Goal: Task Accomplishment & Management: Use online tool/utility

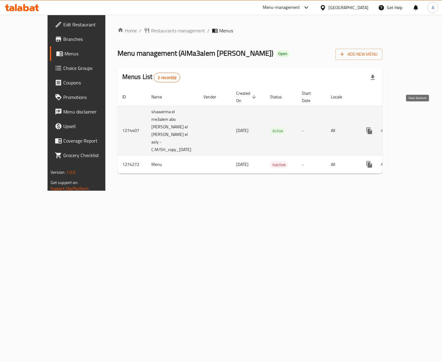
click at [416, 128] on icon "enhanced table" at bounding box center [412, 130] width 5 height 5
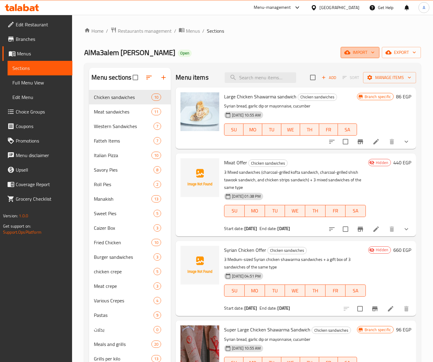
click at [365, 58] on button "import" at bounding box center [360, 52] width 39 height 11
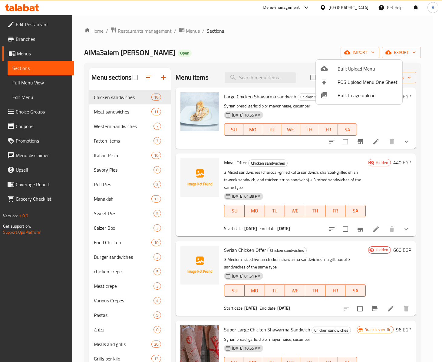
click at [196, 193] on div at bounding box center [221, 181] width 442 height 362
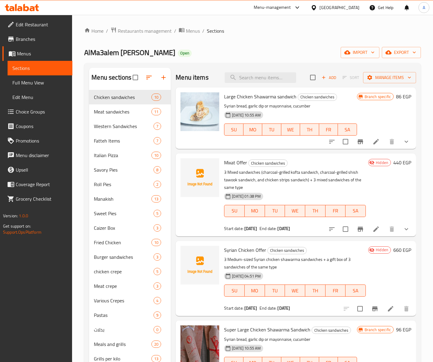
click at [208, 228] on div at bounding box center [200, 195] width 44 height 78
click at [242, 164] on span "Mixat Offer" at bounding box center [235, 162] width 23 height 9
copy span "Offer"
click at [282, 181] on p "3 Mixed sandwiches (charcoal-grilled kofta sandwich, charcoal-grilled shish taw…" at bounding box center [295, 180] width 142 height 23
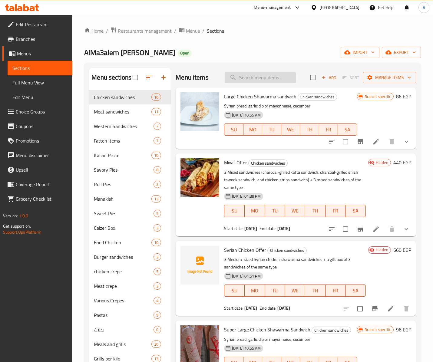
click at [260, 83] on input "search" at bounding box center [260, 77] width 71 height 11
paste input "Offer"
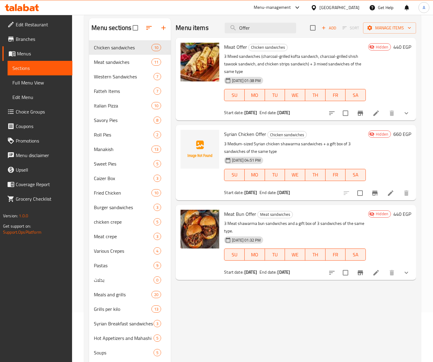
scroll to position [48, 0]
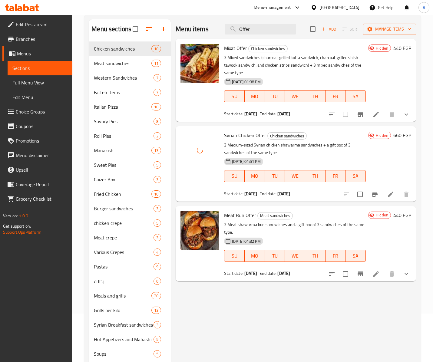
click at [336, 138] on h6 "Syrian Chicken Offer Chicken sandwiches" at bounding box center [295, 135] width 142 height 8
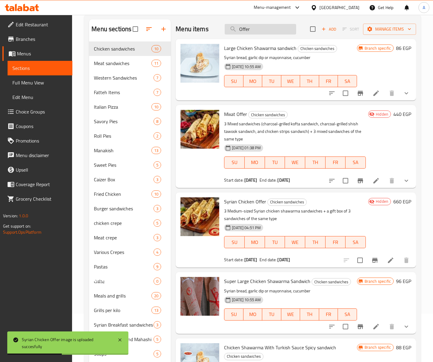
click at [257, 31] on input "Offer" at bounding box center [260, 29] width 71 height 11
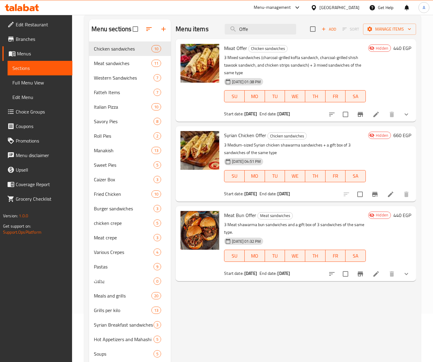
type input "Offe"
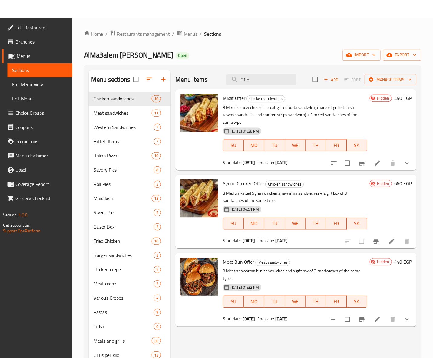
scroll to position [170, 0]
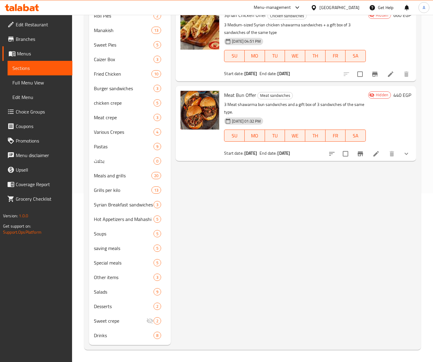
click at [350, 5] on div "[GEOGRAPHIC_DATA]" at bounding box center [340, 7] width 40 height 7
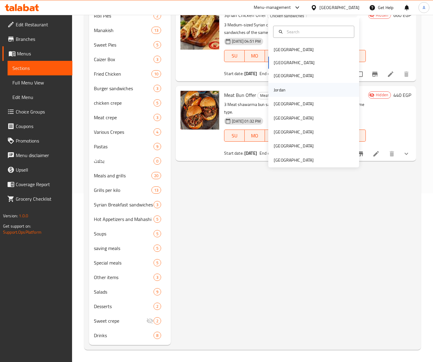
click at [279, 92] on div "Jordan" at bounding box center [280, 90] width 22 height 14
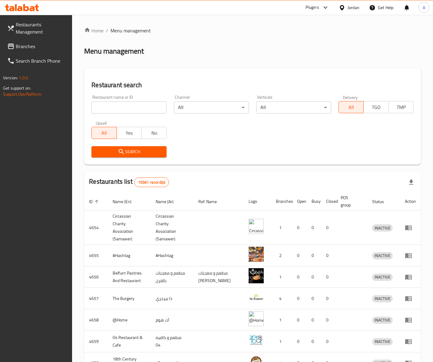
click at [31, 48] on span "Branches" at bounding box center [42, 46] width 52 height 7
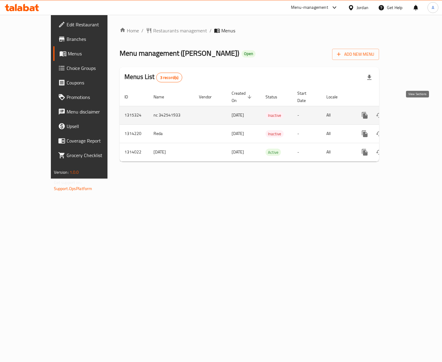
click at [412, 112] on icon "enhanced table" at bounding box center [408, 115] width 7 height 7
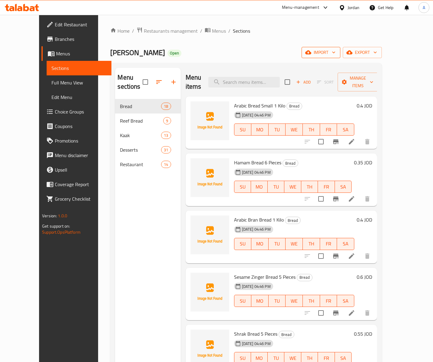
click at [336, 52] on span "import" at bounding box center [321, 53] width 29 height 8
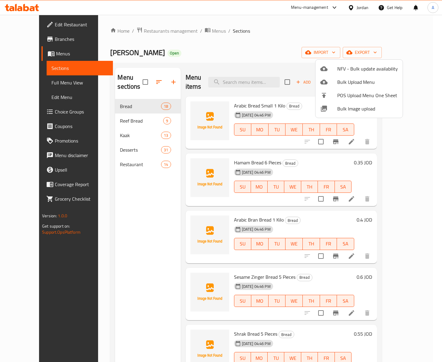
click at [343, 108] on span "Bulk Image upload" at bounding box center [367, 108] width 61 height 7
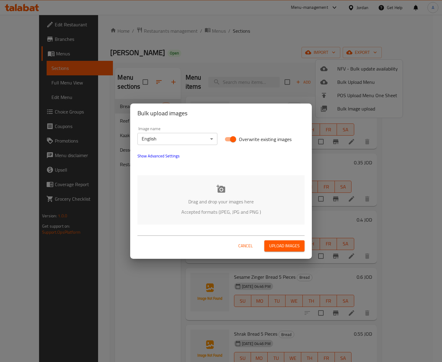
click at [190, 137] on body "​ Menu-management Jordan Get Help A Edit Restaurant Branches Menus Sections Ful…" at bounding box center [221, 188] width 442 height 347
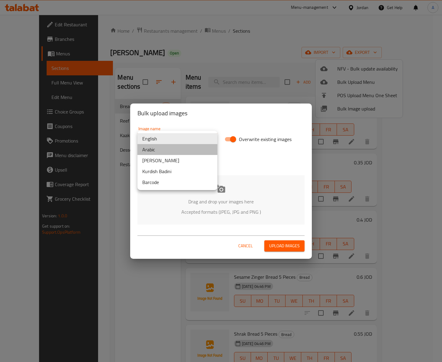
click at [156, 153] on li "Arabic" at bounding box center [178, 149] width 80 height 11
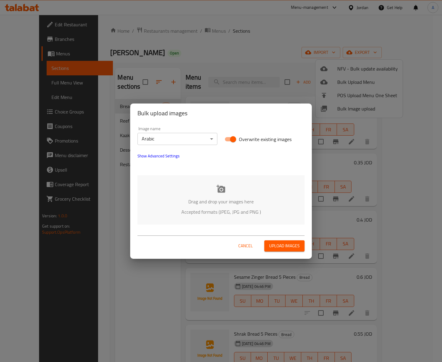
click at [231, 205] on p "Drag and drop your images here" at bounding box center [221, 201] width 149 height 7
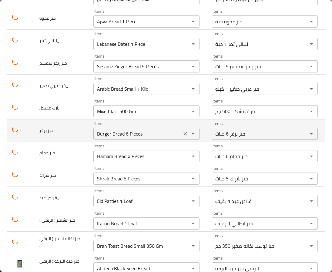
scroll to position [833, 0]
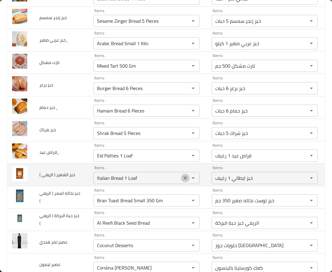
click at [182, 181] on icon "Clear" at bounding box center [185, 178] width 6 height 6
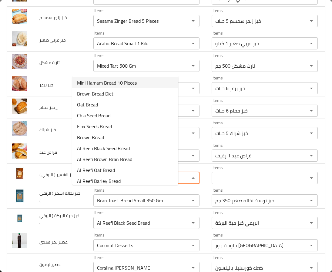
scroll to position [182, 0]
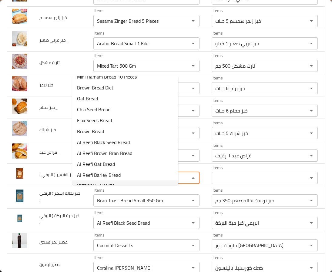
type \) "re"
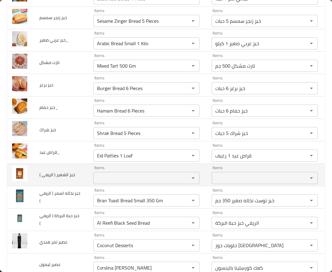
click at [132, 182] on \) "Items" at bounding box center [137, 178] width 85 height 8
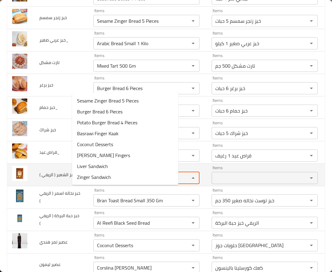
type \) "e"
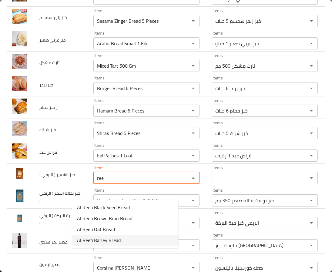
click at [138, 238] on \)-option-3 "Al Reefi Barley Bread" at bounding box center [125, 239] width 106 height 11
type \) "Al Reefi Barley Bread"
type \)-ar "الريفي خبز الشعير"
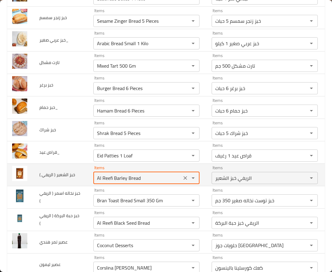
click at [95, 182] on \) "Al Reefi Barley Bread" at bounding box center [137, 178] width 85 height 8
type \) "Al Reefi Barley Bread"
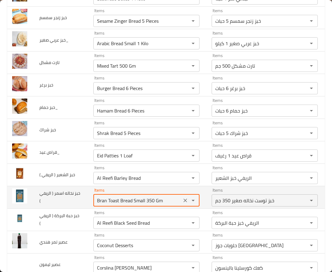
drag, startPoint x: 119, startPoint y: 218, endPoint x: 35, endPoint y: 224, distance: 84.4
click at [35, 208] on tr "خبز نخاله اسمر ( الريفي ) Items Bran Toast Bread Small 350 Gm Items Items خبز ت…" at bounding box center [183, 197] width 353 height 22
paste \) "Reefi"
click at [46, 204] on span "خبز نخاله اسمر ( الريفي )" at bounding box center [59, 196] width 41 height 15
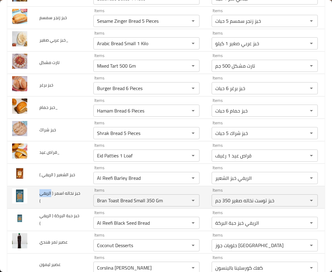
click at [46, 204] on span "خبز نخاله اسمر ( الريفي )" at bounding box center [59, 196] width 41 height 15
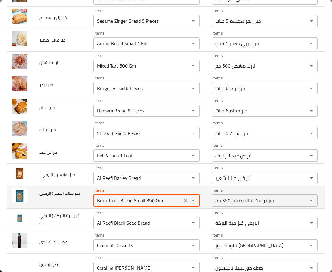
drag, startPoint x: 147, startPoint y: 216, endPoint x: 65, endPoint y: 216, distance: 82.4
click at [65, 208] on tr "خبز نخاله اسمر ( الريفي ) Items Bran Toast Bread Small 350 Gm Items Items خبز ت…" at bounding box center [183, 197] width 353 height 22
paste \) "Reefi"
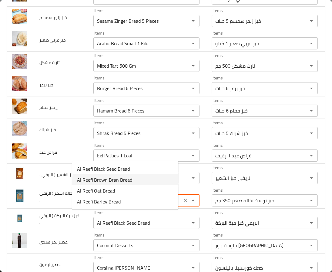
click at [157, 177] on \)-option-1 "Al Reefi Brown Bran Bread" at bounding box center [125, 179] width 106 height 11
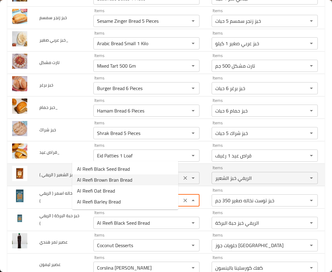
type \) "Al Reefi Brown Bran Bread"
type \)-ar "الريفي خبز نخاله اسمر"
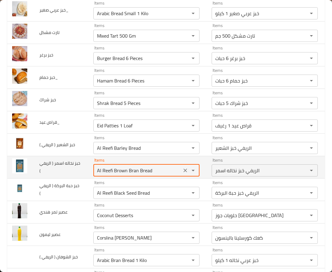
scroll to position [878, 0]
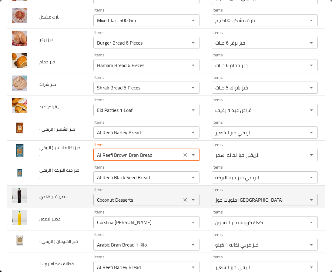
type \) "Al Reefi Brown Bran Bread"
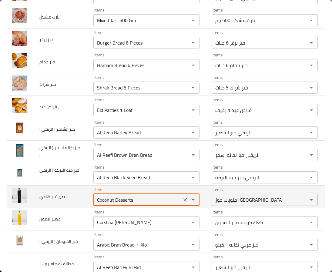
drag, startPoint x: 123, startPoint y: 222, endPoint x: 59, endPoint y: 221, distance: 63.6
click at [59, 207] on tr "عصير تمر هندي Items Coconut Desserts Items Items حلويات جوز هند Items Low Match" at bounding box center [183, 196] width 353 height 22
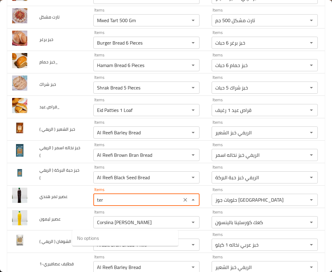
type هندي "te"
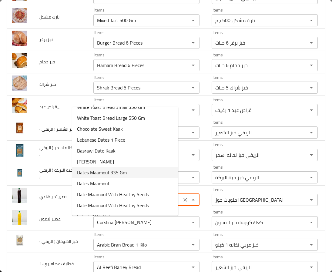
scroll to position [0, 0]
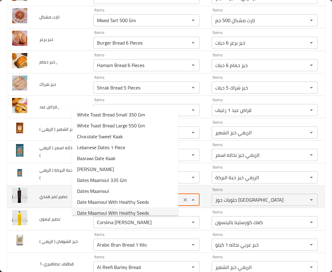
click at [182, 203] on icon "Clear" at bounding box center [185, 200] width 6 height 6
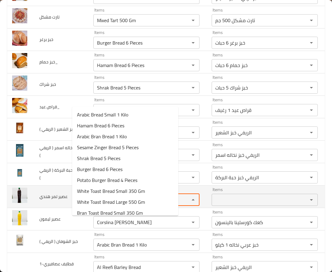
click at [214, 204] on هندي-ar "Items" at bounding box center [255, 199] width 85 height 8
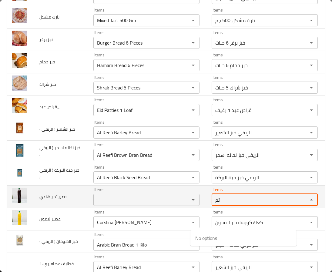
type هندي-ar "ت"
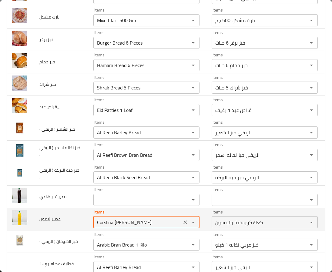
drag, startPoint x: 129, startPoint y: 244, endPoint x: 61, endPoint y: 247, distance: 68.5
click at [61, 230] on tr "عصير ليمون Items Corslina Anise Kaak Items Items كعك كورسلينا بالينسون Items Lo…" at bounding box center [183, 218] width 353 height 22
type ليمون "م"
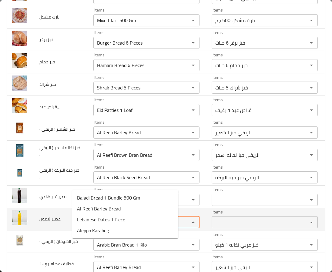
type ليمون "l"
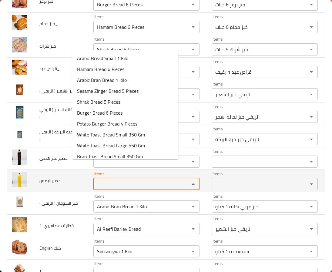
scroll to position [969, 0]
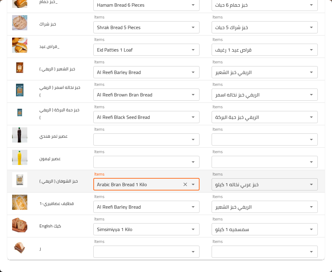
drag, startPoint x: 136, startPoint y: 180, endPoint x: 65, endPoint y: 178, distance: 71.2
click at [65, 178] on tr "خبز الشوفان ( الريفي ) Items Arabic Bran Bread 1 Kilo Items Items خبز عربي نخال…" at bounding box center [183, 181] width 353 height 22
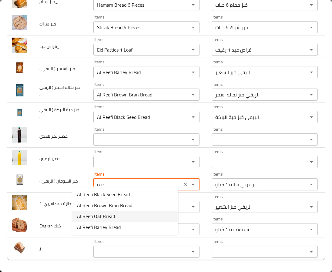
click at [129, 216] on \)-option-2 "Al Reefi Oat Bread" at bounding box center [125, 215] width 106 height 11
type \) "Al Reefi Oat Bread"
type \)-ar "الريفي خبز الشوفان"
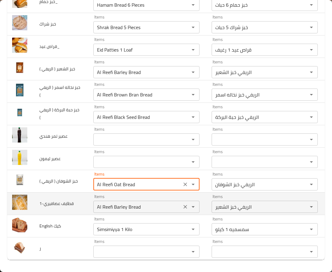
type \) "Al Reefi Oat Bread"
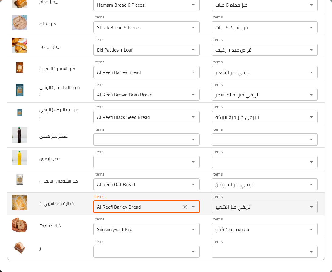
drag, startPoint x: 116, startPoint y: 204, endPoint x: 58, endPoint y: 205, distance: 58.2
click at [58, 205] on tr "قطايف عصافيري-1 Items Al Reefi Barley Bread Items Items الريفي خبز الشعير Items…" at bounding box center [183, 203] width 353 height 22
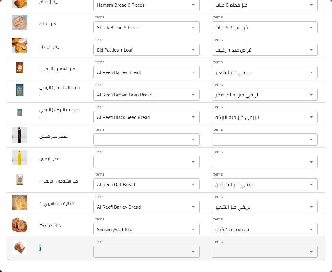
drag, startPoint x: 51, startPoint y: 249, endPoint x: 34, endPoint y: 246, distance: 17.3
click at [35, 246] on td "ر" at bounding box center [62, 248] width 54 height 22
copy span "ر"
click at [114, 239] on div "Items Items" at bounding box center [146, 248] width 106 height 18
click at [38, 247] on td "ر" at bounding box center [62, 248] width 54 height 22
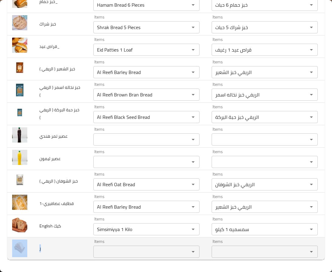
drag, startPoint x: 46, startPoint y: 245, endPoint x: 13, endPoint y: 245, distance: 33.6
click at [13, 245] on tr "ر Items Items Items Items No Match" at bounding box center [183, 248] width 353 height 22
click at [27, 243] on td "enhanced table" at bounding box center [20, 248] width 27 height 22
drag, startPoint x: 33, startPoint y: 244, endPoint x: 53, endPoint y: 244, distance: 19.7
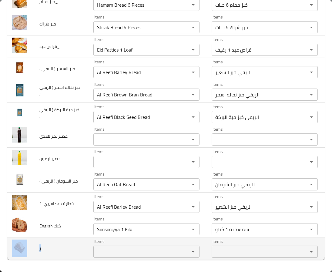
click at [53, 244] on tr "ر Items Items Items Items No Match" at bounding box center [183, 248] width 353 height 22
copy tr "ر"
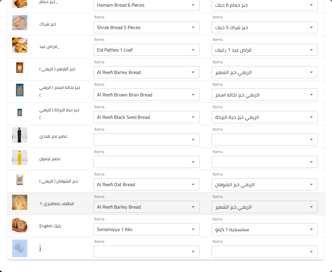
click at [207, 202] on td "Items الريفي خبز الشعير Items" at bounding box center [266, 203] width 118 height 22
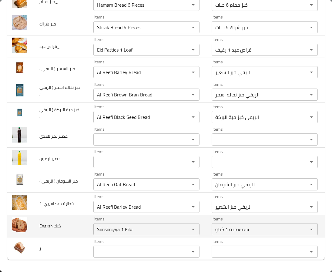
drag, startPoint x: 120, startPoint y: 221, endPoint x: 70, endPoint y: 226, distance: 50.2
click at [88, 226] on td "Items Simsimiyya 1 Kilo Items" at bounding box center [147, 225] width 118 height 22
click at [129, 228] on كيك "Simsimiyya 1 Kilo" at bounding box center [137, 229] width 85 height 8
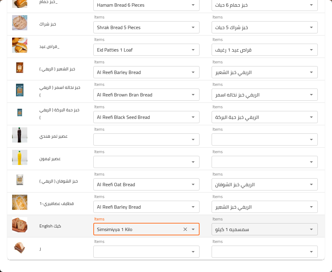
click at [129, 228] on كيك "Simsimiyya 1 Kilo" at bounding box center [137, 229] width 85 height 8
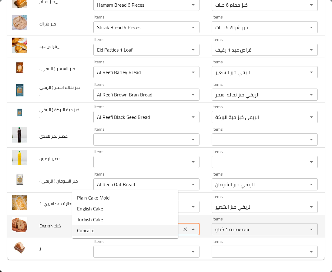
scroll to position [923, 0]
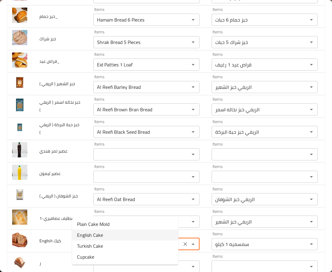
click at [93, 234] on span "English Cake" at bounding box center [90, 234] width 26 height 7
type كيك "English Cake"
type كيك-ar "انجلش كيك"
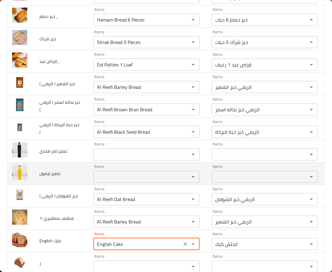
type كيك "English Cake"
click at [56, 184] on td "عصير ليمون" at bounding box center [62, 173] width 54 height 22
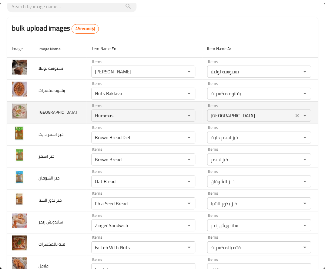
scroll to position [0, 0]
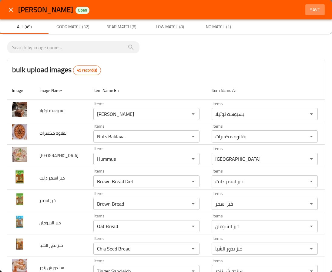
click at [310, 10] on span "Save" at bounding box center [314, 10] width 15 height 8
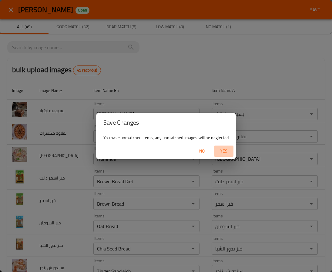
click at [222, 150] on span "Yes" at bounding box center [223, 151] width 15 height 8
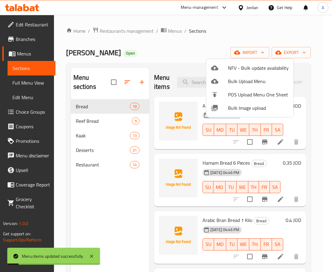
click at [95, 196] on div at bounding box center [166, 136] width 332 height 272
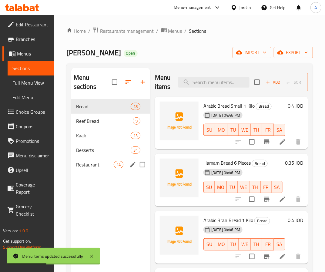
click at [97, 164] on span "Restaurant" at bounding box center [95, 164] width 38 height 7
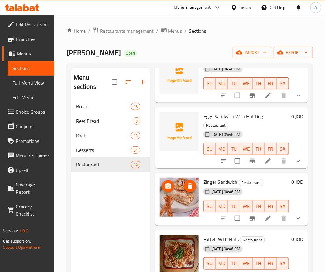
scroll to position [85, 0]
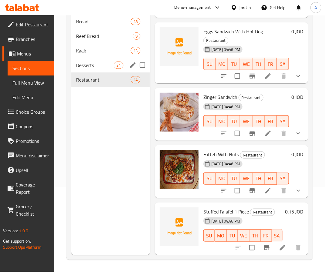
click at [109, 69] on div "Desserts 31" at bounding box center [110, 65] width 79 height 15
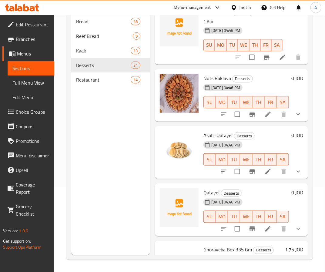
scroll to position [1075, 0]
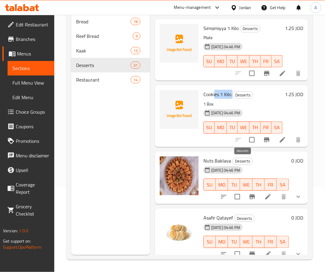
drag, startPoint x: 215, startPoint y: 162, endPoint x: 232, endPoint y: 162, distance: 17.3
click at [232, 98] on h6 "Cookies 1 Kilo Desserts" at bounding box center [242, 94] width 79 height 8
click at [232, 98] on div "Desserts" at bounding box center [242, 94] width 21 height 7
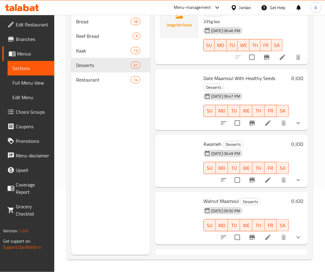
scroll to position [1530, 0]
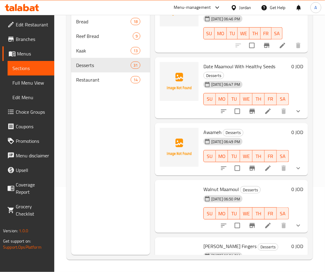
click at [195, 118] on div "Date Maamoul With Healthy Seeds Desserts 30-09-2025 06:47 PM SU MO TU WE TH FR …" at bounding box center [231, 87] width 153 height 61
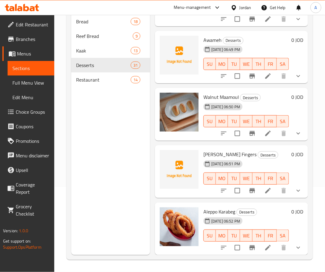
scroll to position [1721, 0]
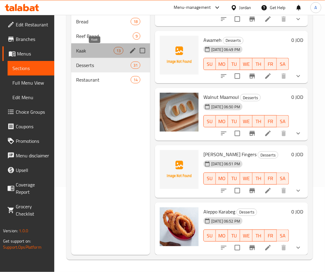
click at [103, 52] on span "Kaak" at bounding box center [95, 50] width 38 height 7
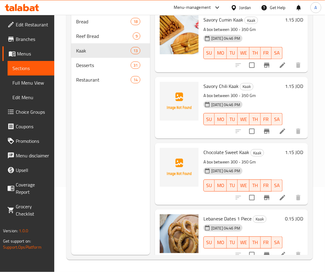
scroll to position [580, 0]
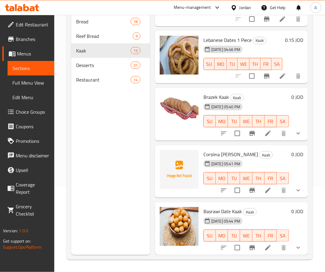
click at [235, 150] on span "Corslina Anise Kaak" at bounding box center [230, 154] width 55 height 9
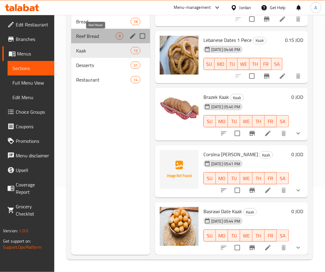
click at [94, 37] on span "Reef Bread" at bounding box center [96, 35] width 40 height 7
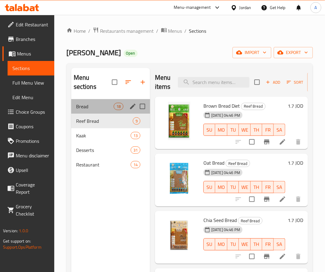
click at [99, 110] on div "Bread 18" at bounding box center [110, 106] width 79 height 15
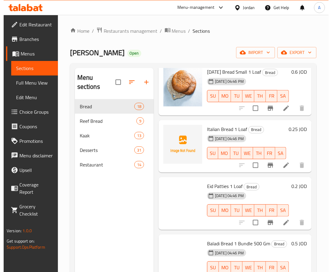
scroll to position [772, 0]
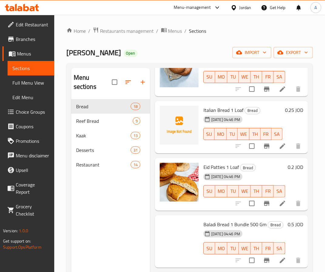
drag, startPoint x: 31, startPoint y: 79, endPoint x: 211, endPoint y: 16, distance: 190.8
click at [31, 79] on span "Full Menu View" at bounding box center [30, 82] width 37 height 7
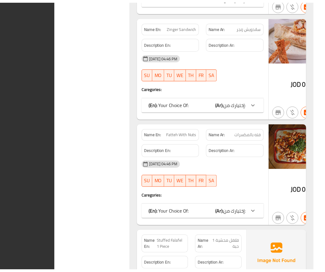
scroll to position [8299, 0]
